Goal: Information Seeking & Learning: Learn about a topic

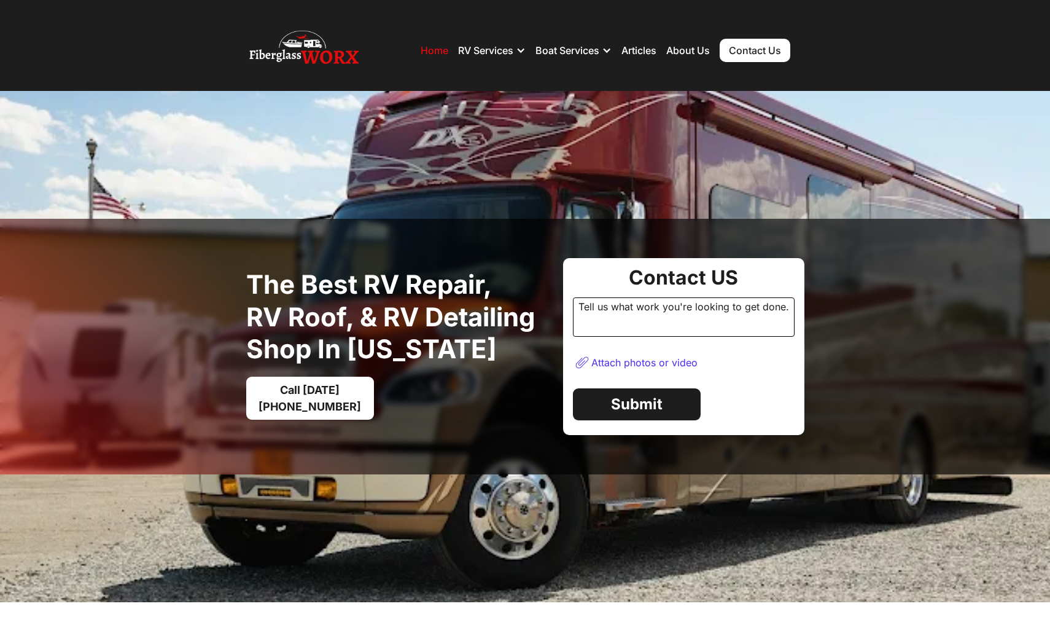
click at [717, 176] on img at bounding box center [525, 346] width 1050 height 511
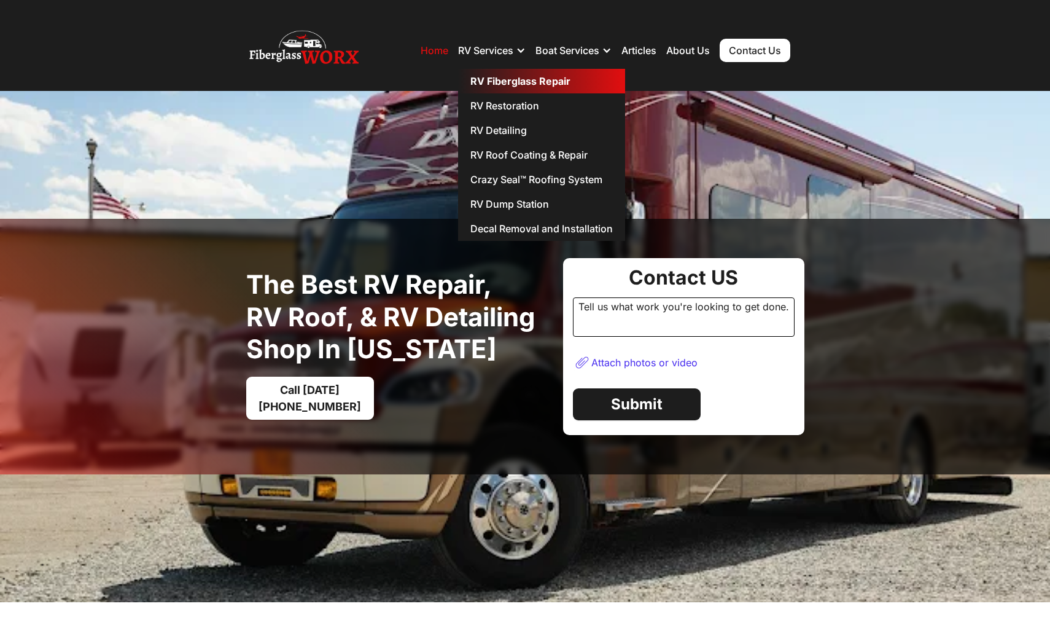
click at [508, 81] on link "RV Fiberglass Repair" at bounding box center [541, 81] width 167 height 25
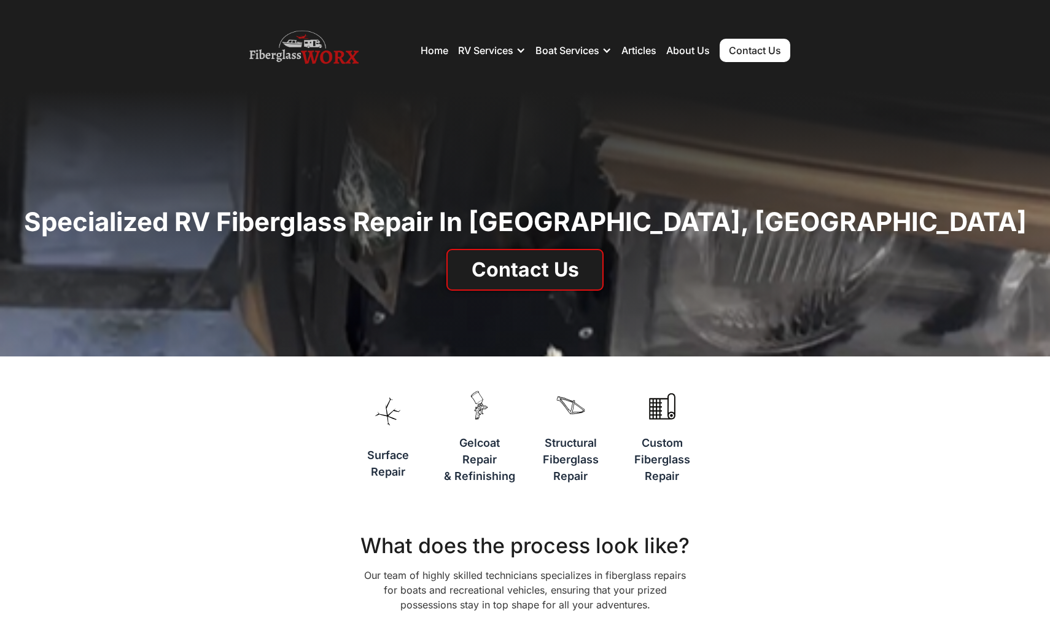
click at [334, 57] on img at bounding box center [303, 50] width 109 height 49
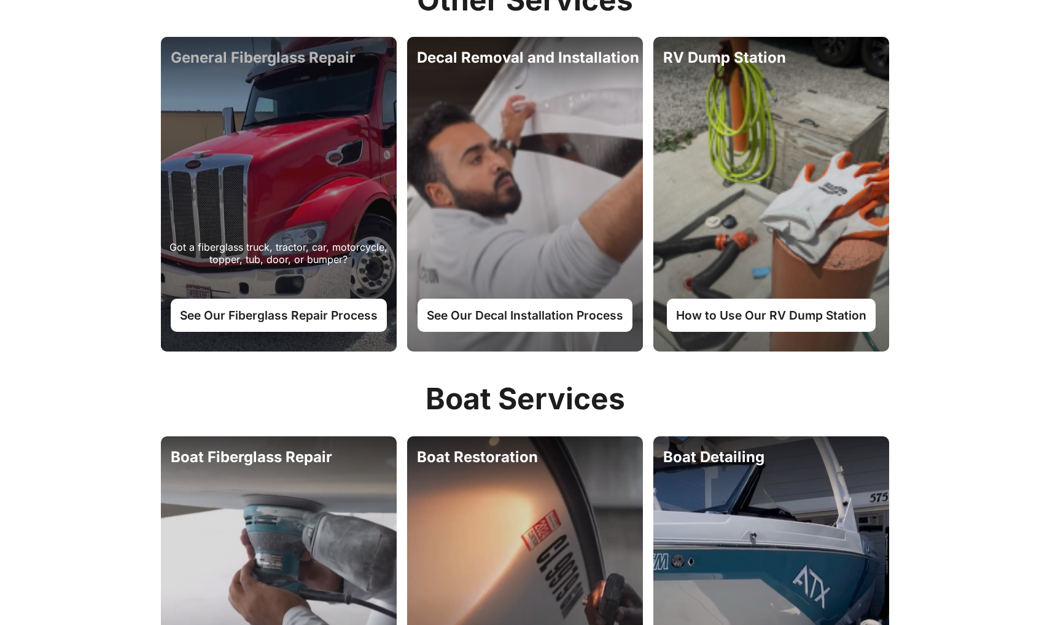
scroll to position [1054, 0]
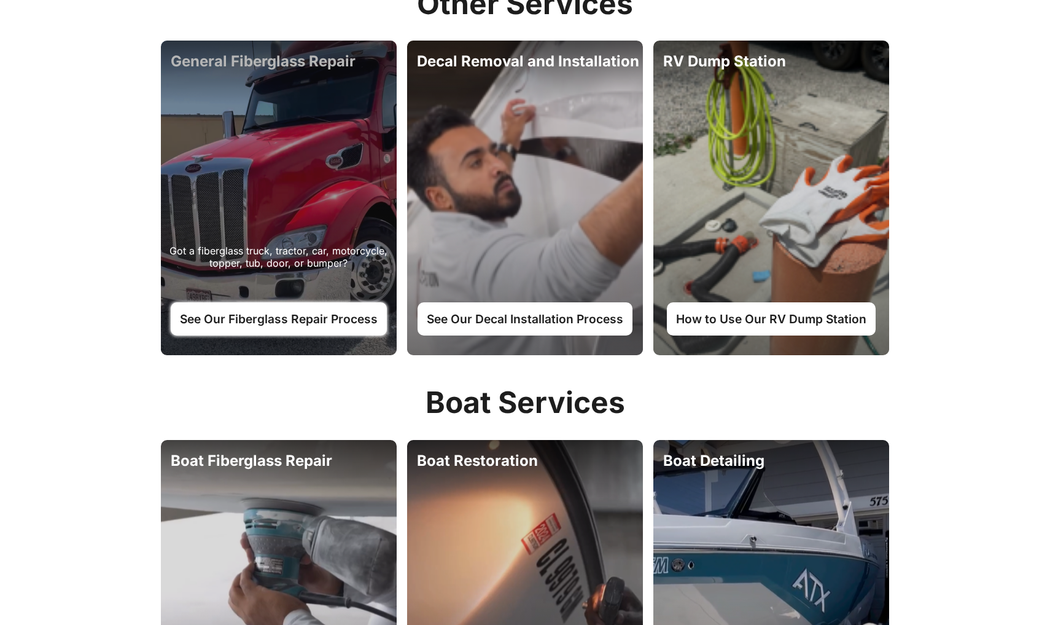
click at [276, 319] on link "See Our Fiberglass Repair Process" at bounding box center [279, 318] width 216 height 33
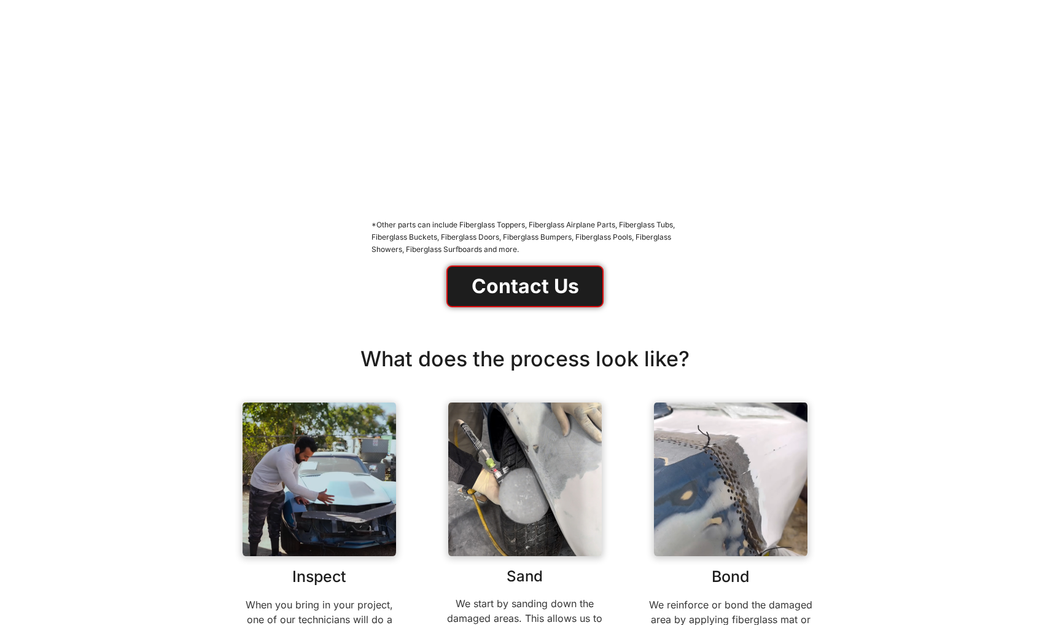
scroll to position [56, 0]
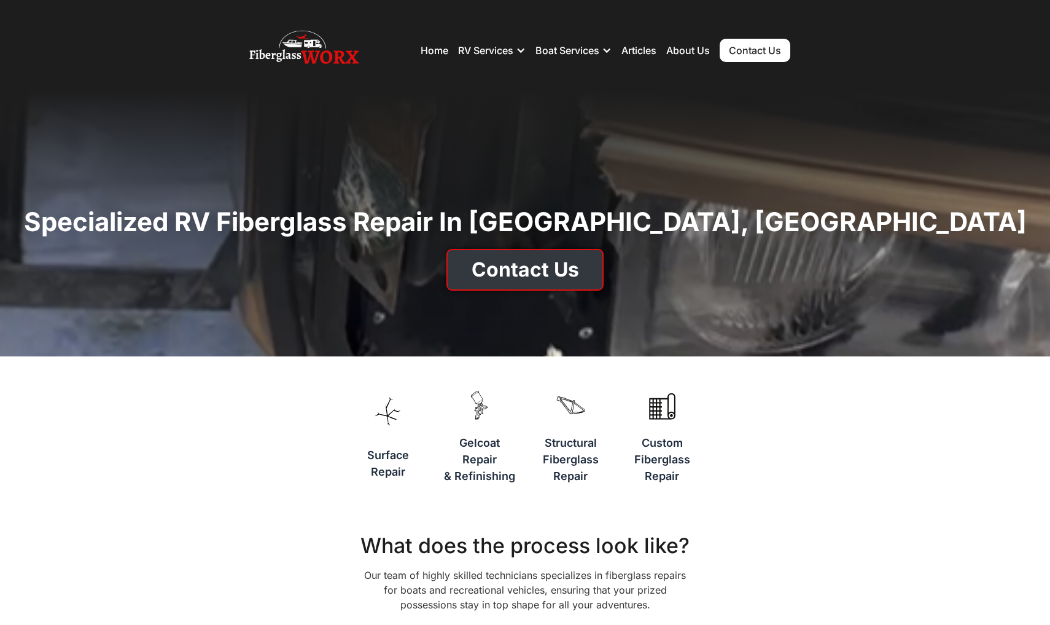
click at [481, 278] on link "Contact Us" at bounding box center [524, 270] width 157 height 42
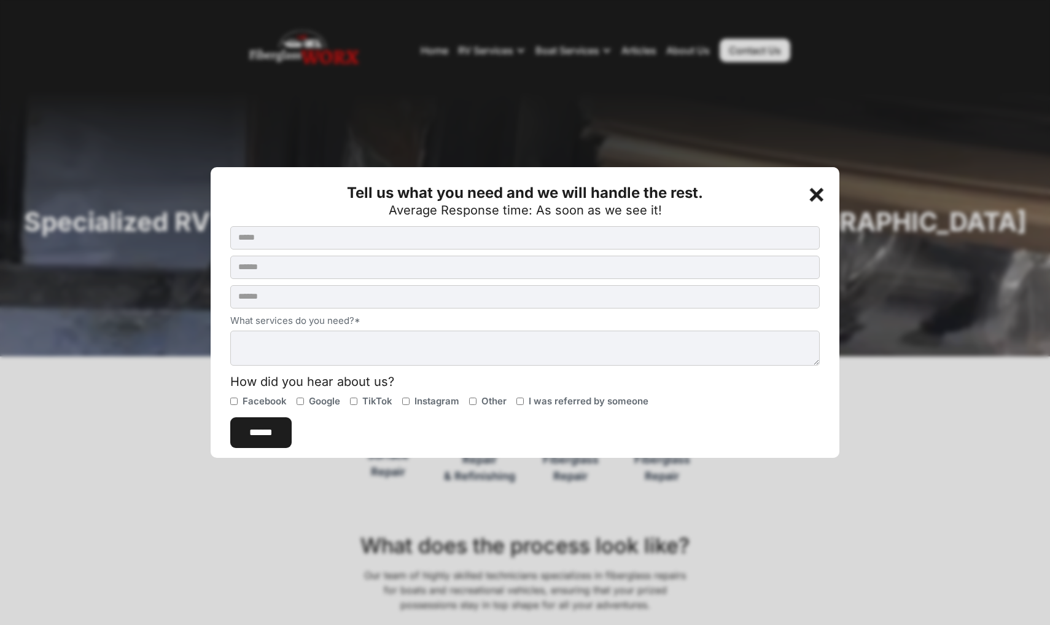
click at [811, 181] on div "+" at bounding box center [818, 192] width 25 height 25
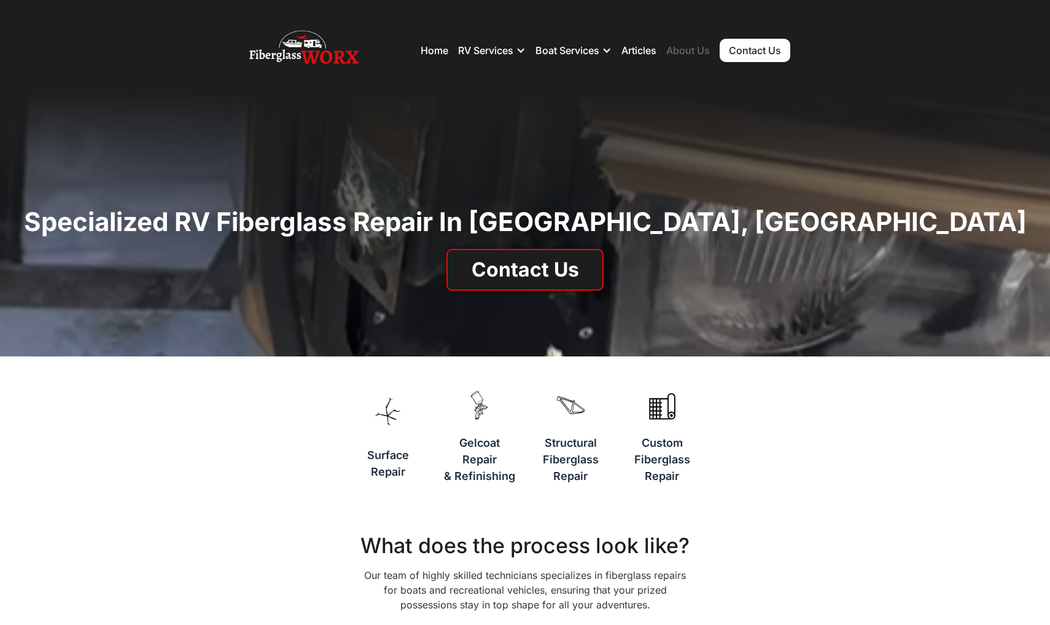
click at [687, 45] on link "About Us" at bounding box center [688, 50] width 44 height 12
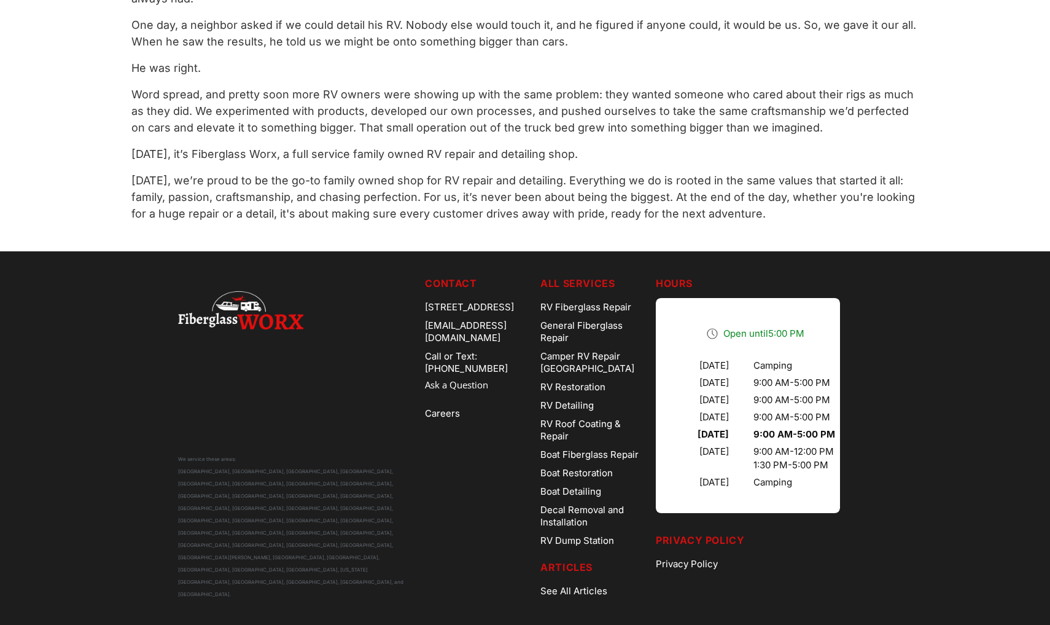
scroll to position [765, 0]
